Goal: Communication & Community: Answer question/provide support

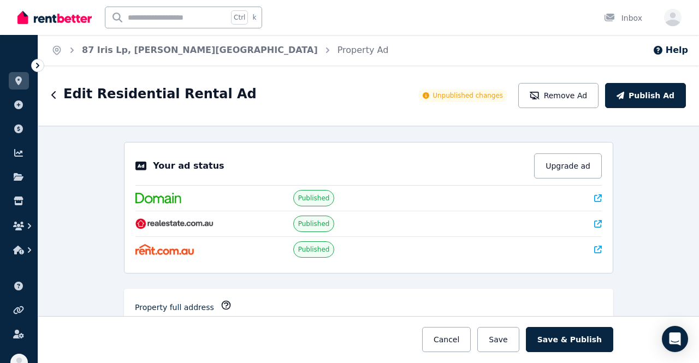
select select "***"
select select "**********"
click at [618, 25] on link "Inbox" at bounding box center [623, 17] width 43 height 35
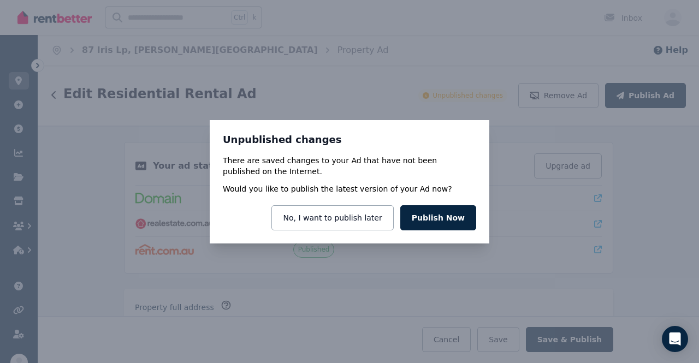
click at [655, 198] on div "Unpublished changes There are saved changes to your Ad that have not been publi…" at bounding box center [349, 181] width 699 height 363
click at [357, 221] on button "No, I want to publish later" at bounding box center [332, 217] width 122 height 25
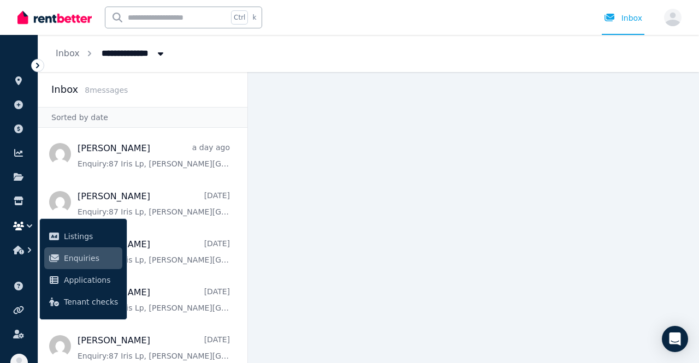
click at [50, 21] on img at bounding box center [54, 17] width 74 height 16
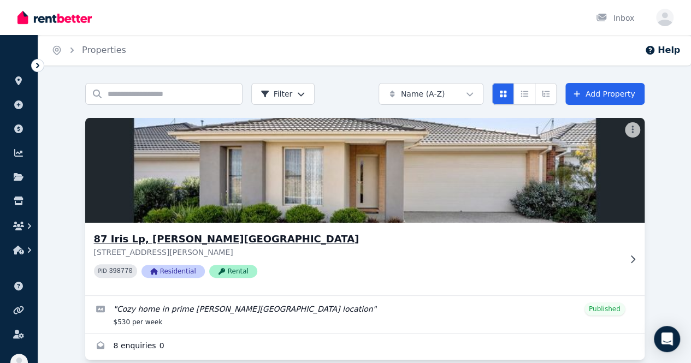
click at [122, 243] on h3 "87 Iris Lp, [PERSON_NAME][GEOGRAPHIC_DATA]" at bounding box center [357, 239] width 526 height 15
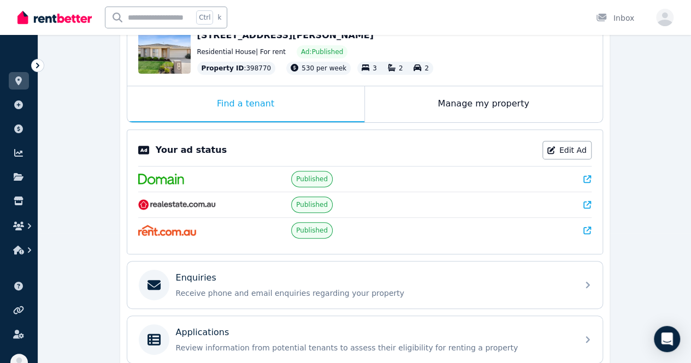
scroll to position [109, 0]
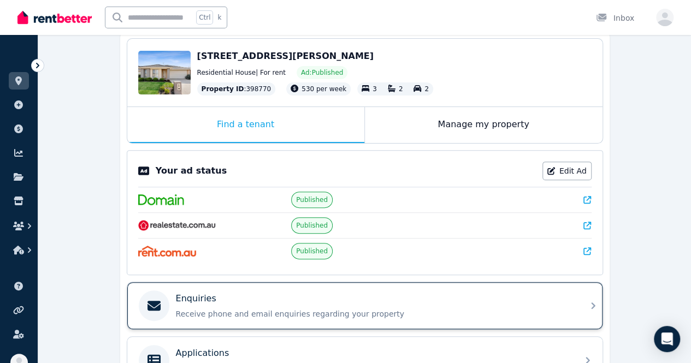
click at [228, 310] on p "Receive phone and email enquiries regarding your property" at bounding box center [373, 314] width 395 height 11
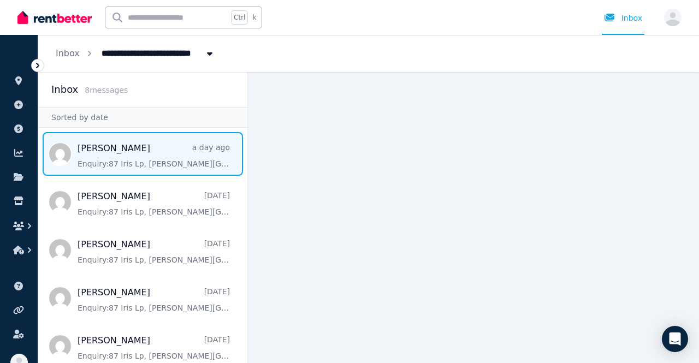
click at [136, 159] on span "Message list" at bounding box center [142, 154] width 209 height 44
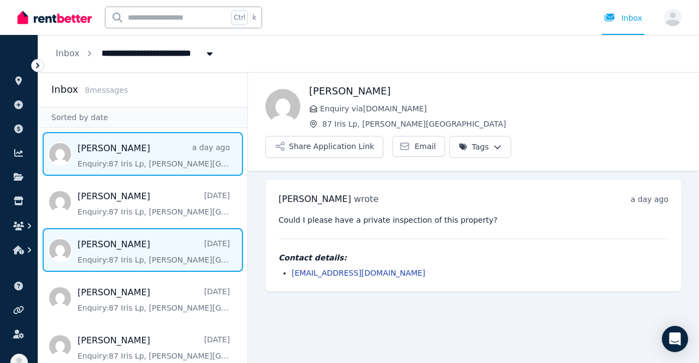
click at [150, 265] on span "Message list" at bounding box center [142, 250] width 209 height 44
click at [134, 159] on span "Message list" at bounding box center [142, 154] width 209 height 44
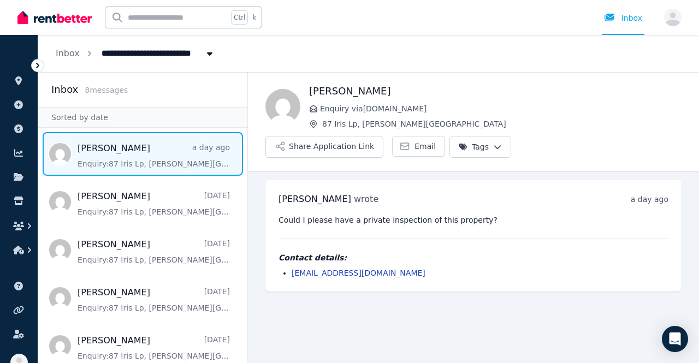
click at [127, 145] on span "Message list" at bounding box center [142, 154] width 209 height 44
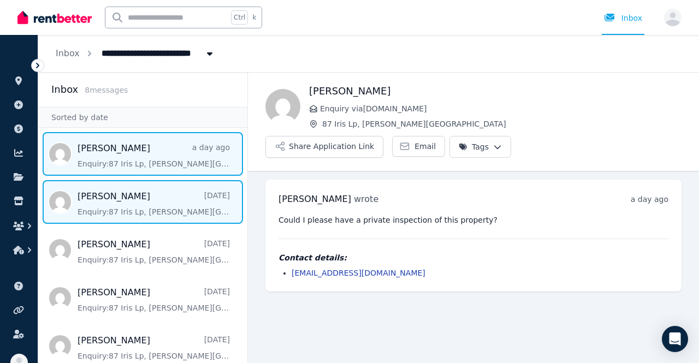
click at [145, 205] on span "Message list" at bounding box center [142, 202] width 209 height 44
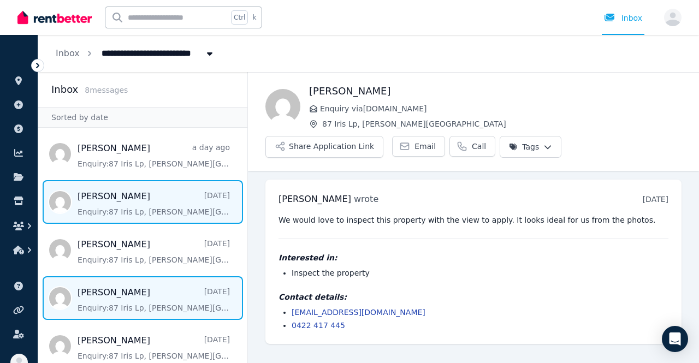
click at [106, 306] on span "Message list" at bounding box center [142, 298] width 209 height 44
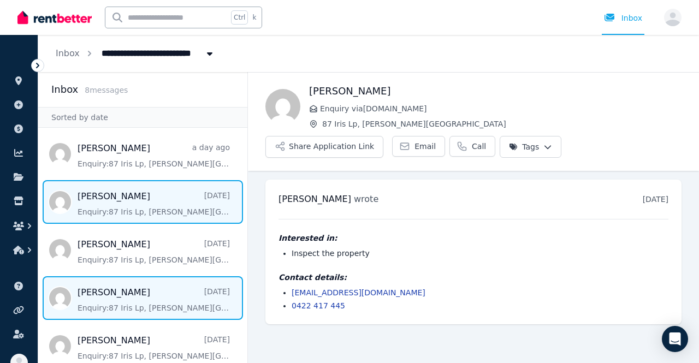
click at [76, 212] on span "Message list" at bounding box center [142, 202] width 209 height 44
